Goal: Task Accomplishment & Management: Manage account settings

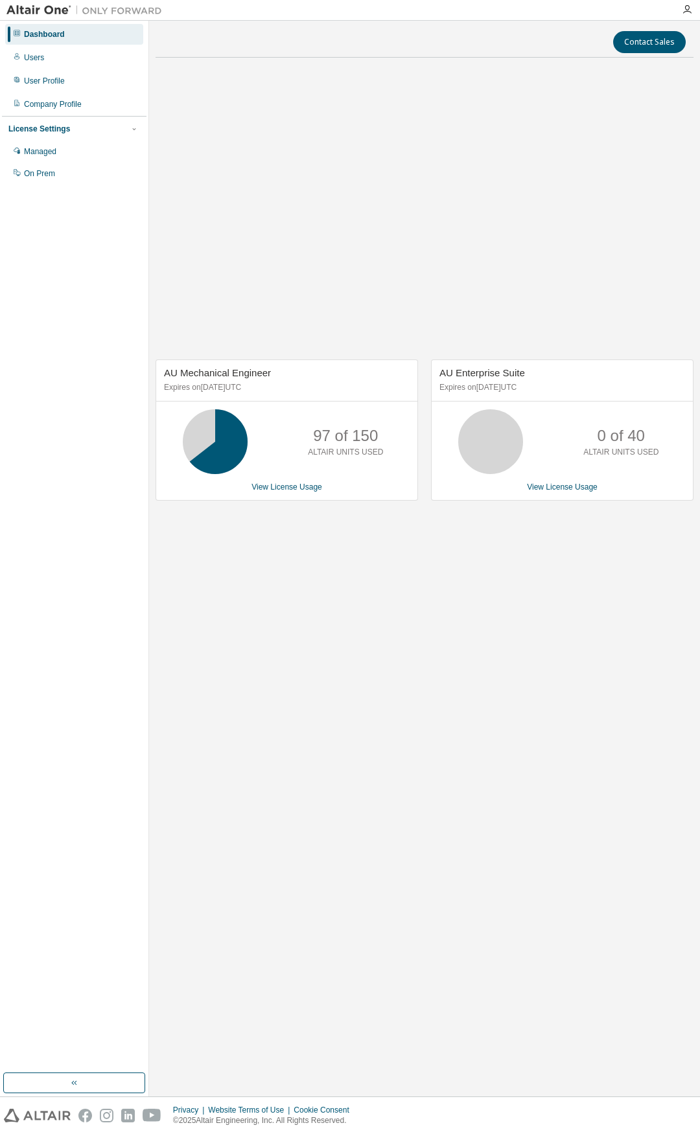
click at [461, 882] on div "Contact Sales AU Mechanical Engineer Expires on [DATE] UTC 97 of 150 ALTAIR UNI…" at bounding box center [424, 558] width 538 height 1063
click at [195, 659] on div "AU Mechanical Engineer Expires on [DATE] UTC 97 of 150 ALTAIR UNITS USED View L…" at bounding box center [424, 436] width 538 height 737
click at [304, 694] on div "AU Mechanical Engineer Expires on [DATE] UTC 97 of 150 ALTAIR UNITS USED View L…" at bounding box center [424, 436] width 538 height 737
click at [317, 685] on div "AU Mechanical Engineer Expires on [DATE] UTC 97 of 150 ALTAIR UNITS USED View L…" at bounding box center [424, 436] width 538 height 737
click at [67, 154] on div "Managed" at bounding box center [74, 151] width 138 height 21
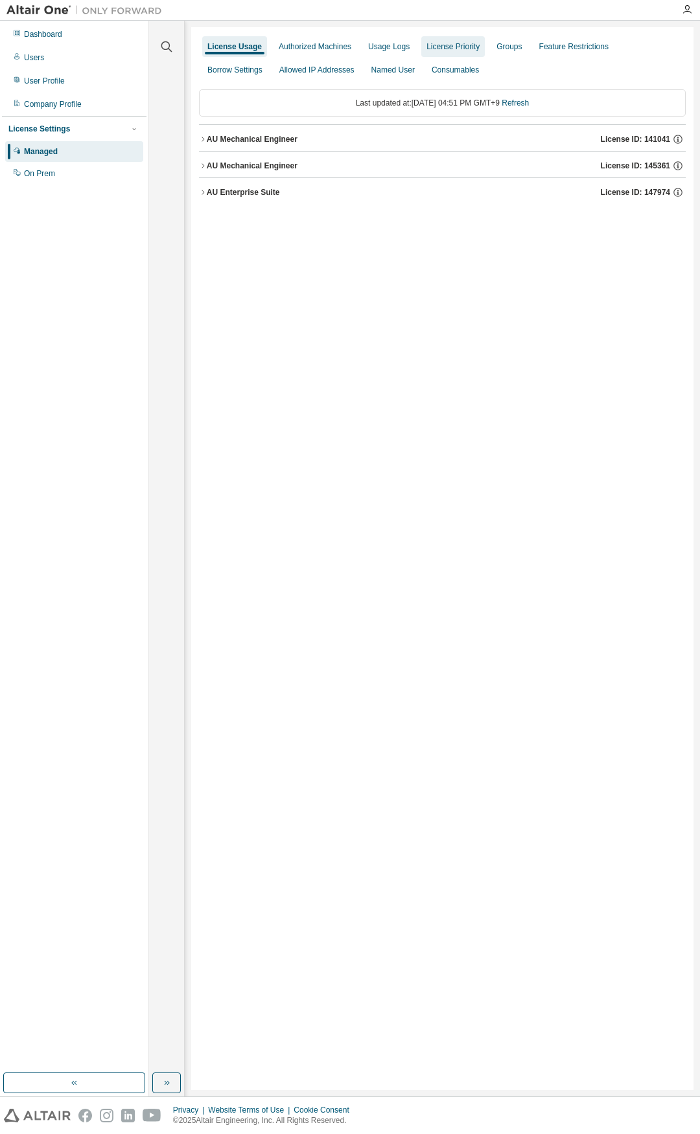
click at [436, 50] on div "License Priority" at bounding box center [452, 46] width 53 height 10
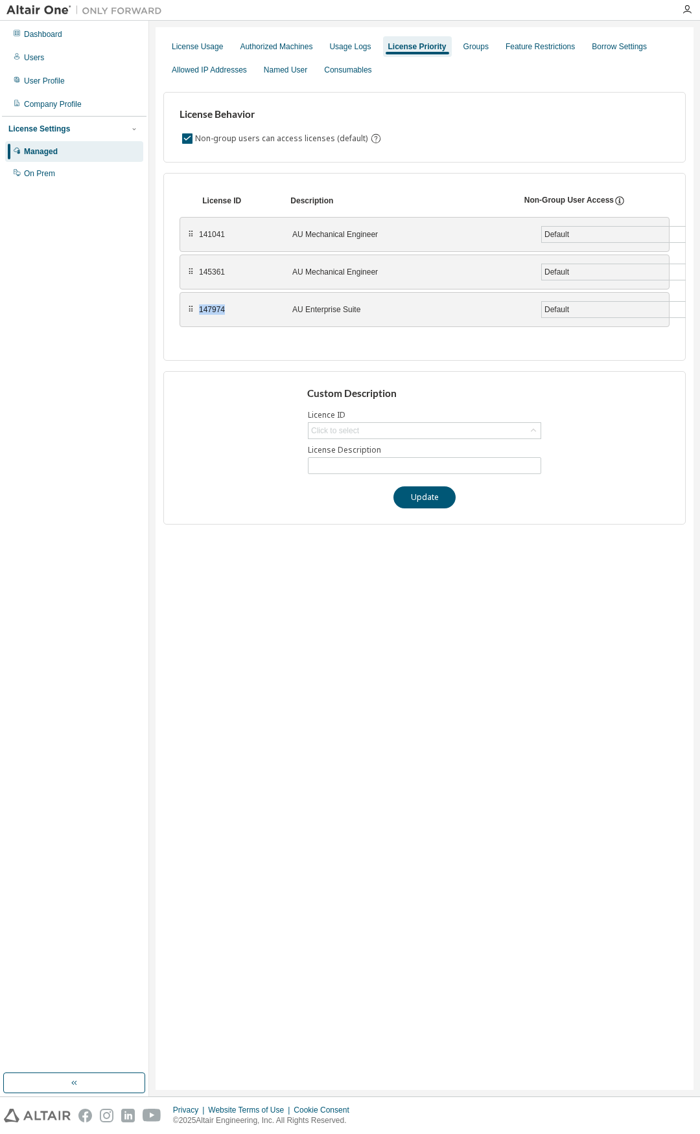
drag, startPoint x: 235, startPoint y: 308, endPoint x: 197, endPoint y: 312, distance: 37.7
click at [197, 312] on div "⠿ 147974 AU Enterprise Suite Default Save" at bounding box center [424, 309] width 490 height 35
copy div "147974"
click at [433, 431] on div "Click to select" at bounding box center [424, 431] width 232 height 16
click at [403, 502] on li "147974 - AU Enterprise Suite" at bounding box center [423, 500] width 229 height 17
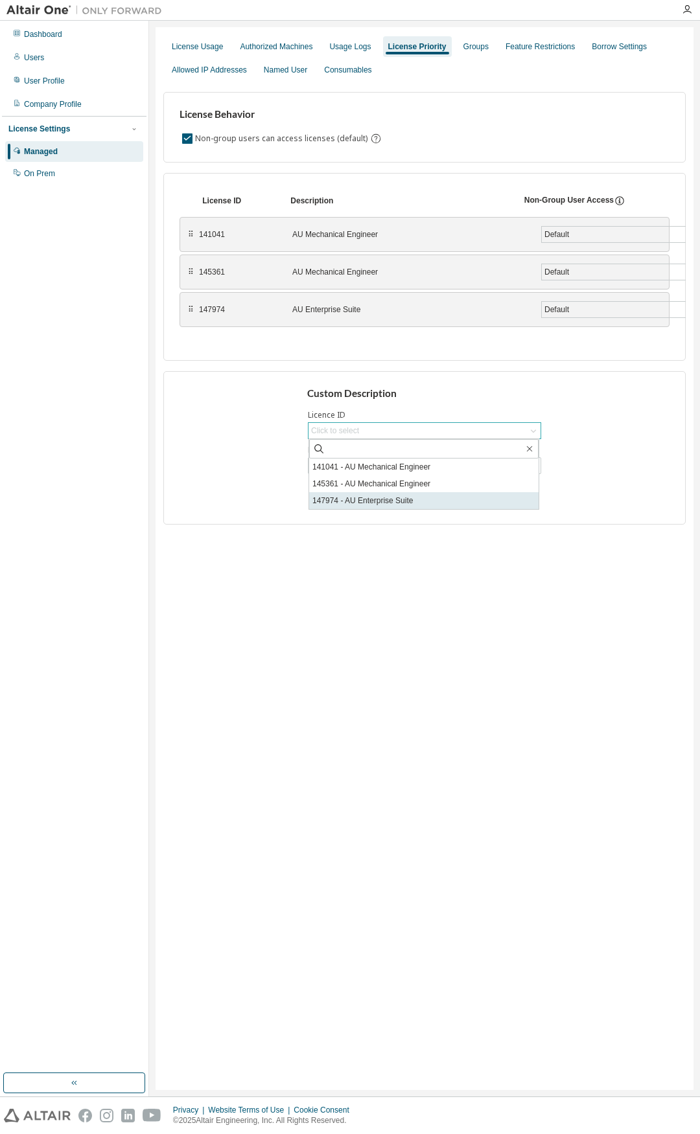
type input "**********"
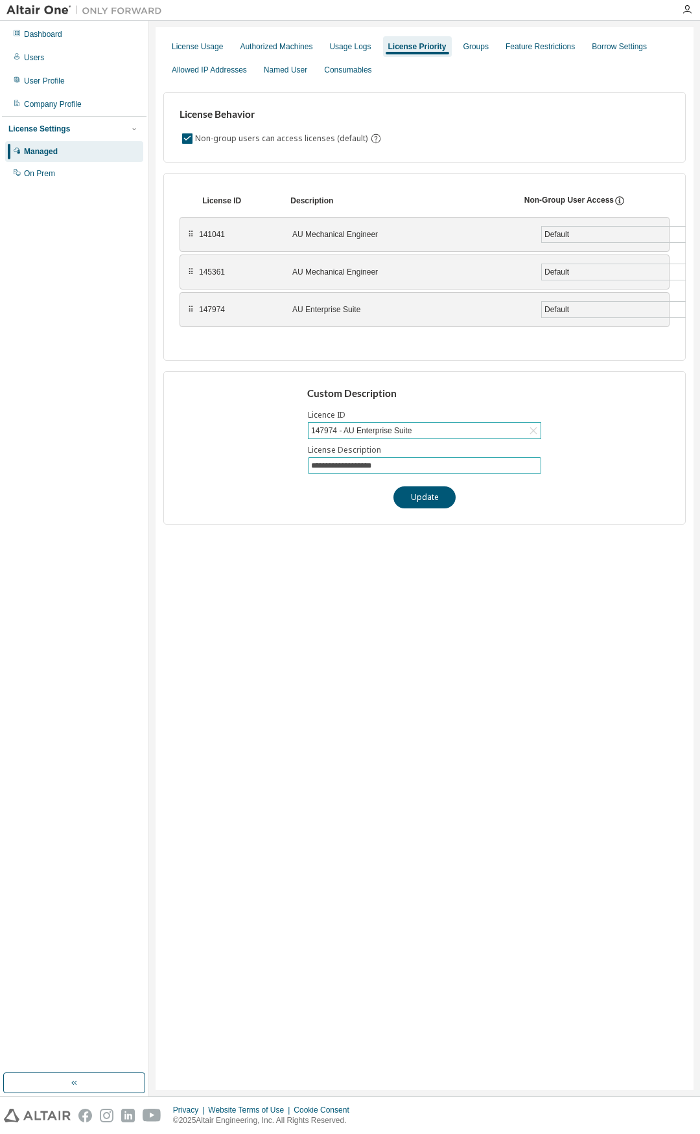
click at [404, 461] on input "**********" at bounding box center [424, 466] width 227 height 10
drag, startPoint x: 415, startPoint y: 466, endPoint x: 325, endPoint y: 451, distance: 90.6
click at [286, 455] on div "**********" at bounding box center [424, 448] width 522 height 154
click at [419, 431] on div "147974 - AU Enterprise Suite" at bounding box center [424, 431] width 232 height 16
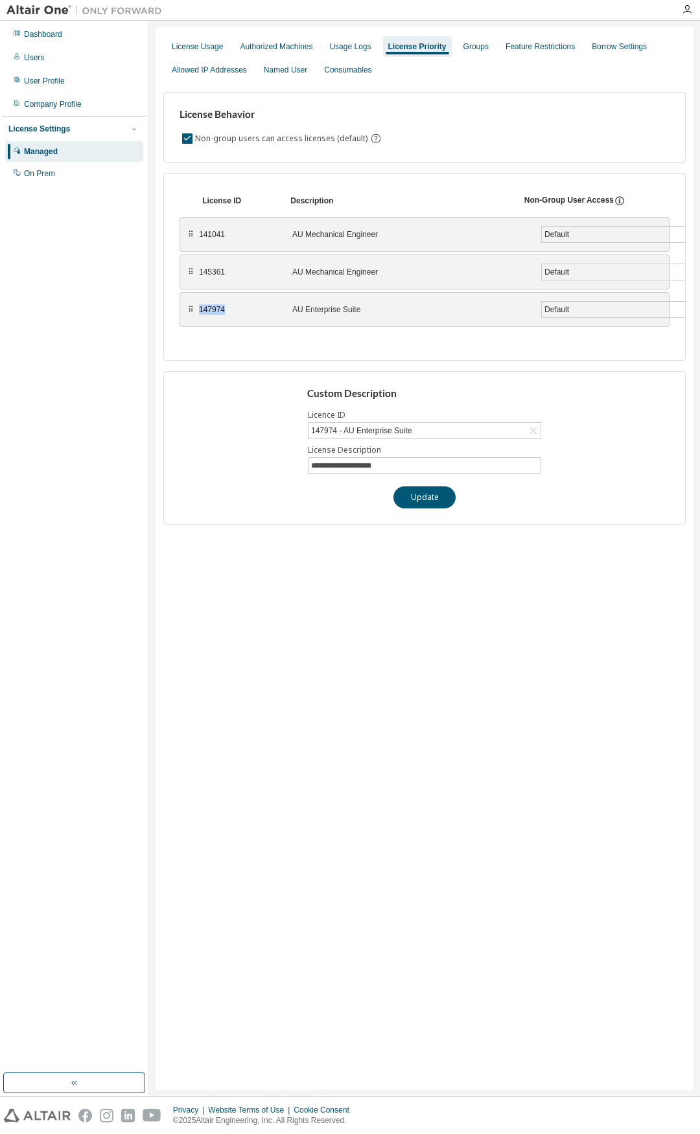
drag, startPoint x: 242, startPoint y: 305, endPoint x: 199, endPoint y: 310, distance: 43.6
click at [199, 310] on div "147974" at bounding box center [238, 309] width 78 height 10
copy div "147974"
click at [626, 304] on div "Default" at bounding box center [619, 310] width 154 height 16
click at [201, 384] on div "**********" at bounding box center [424, 448] width 522 height 154
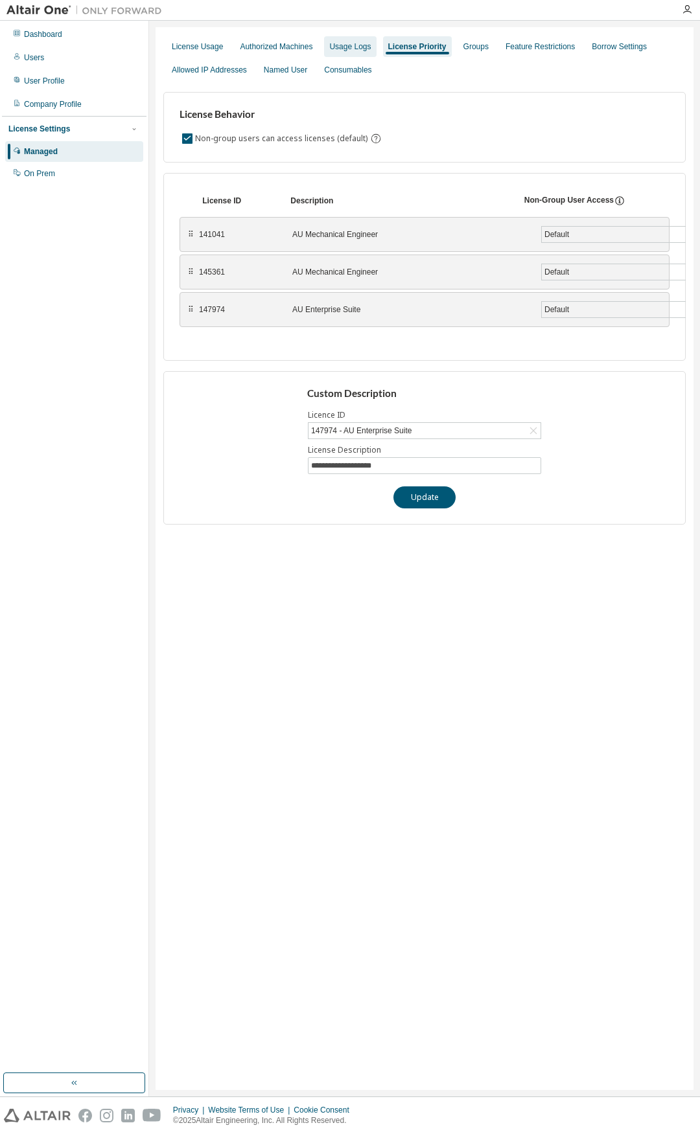
click at [341, 50] on div "Usage Logs" at bounding box center [349, 46] width 41 height 10
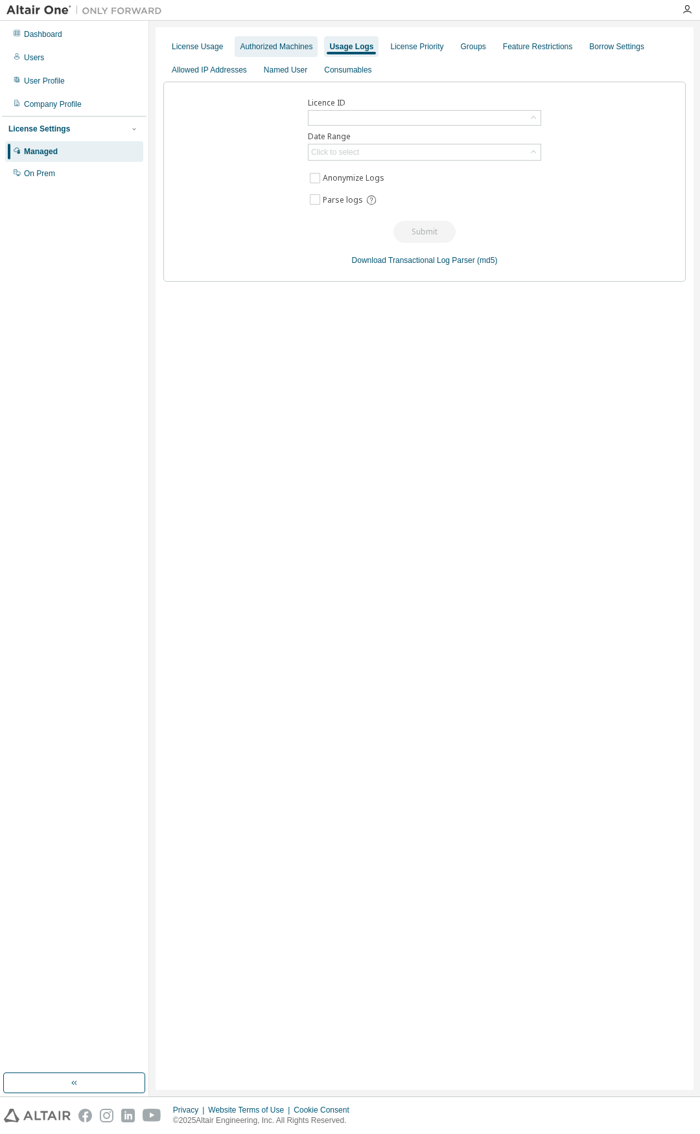
click at [288, 51] on div "Authorized Machines" at bounding box center [276, 46] width 73 height 10
